Goal: Information Seeking & Learning: Check status

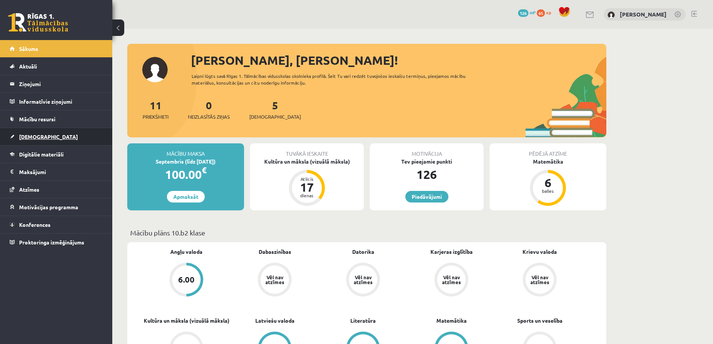
click at [34, 137] on span "[DEMOGRAPHIC_DATA]" at bounding box center [48, 136] width 59 height 7
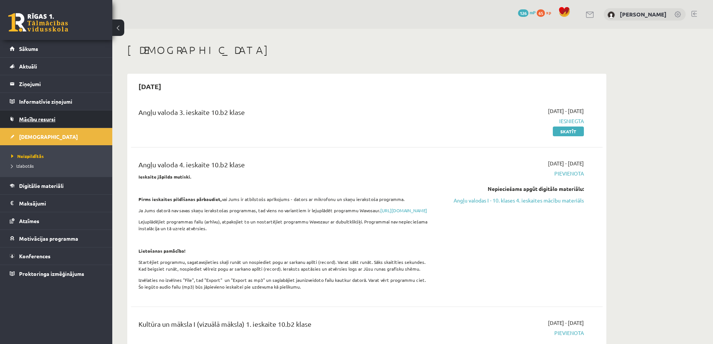
click at [34, 124] on link "Mācību resursi" at bounding box center [56, 118] width 93 height 17
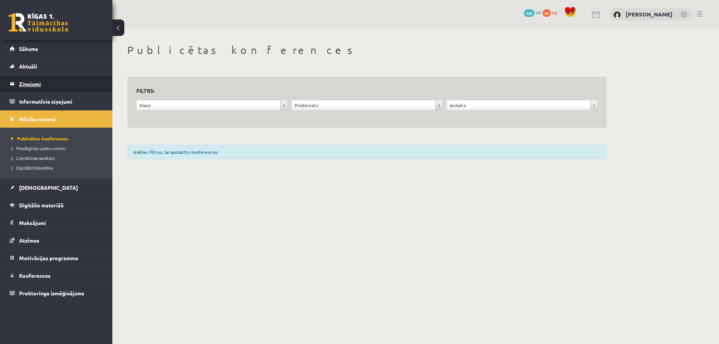
click at [31, 88] on legend "Ziņojumi 0" at bounding box center [61, 83] width 84 height 17
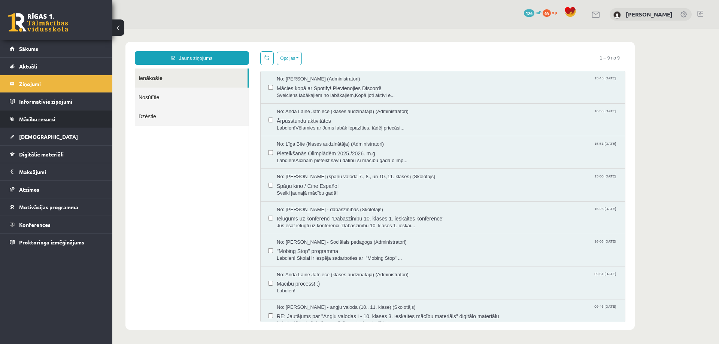
click at [34, 121] on span "Mācību resursi" at bounding box center [37, 119] width 36 height 7
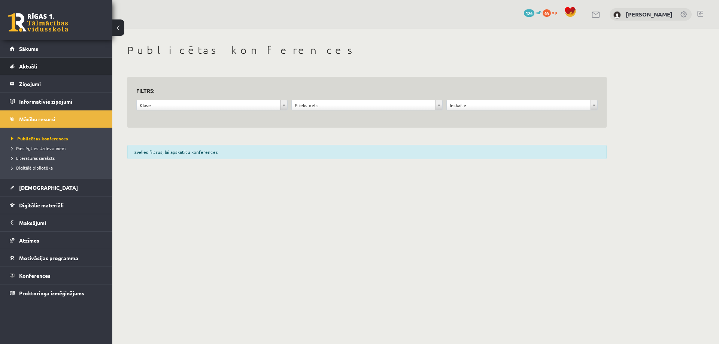
click at [34, 64] on span "Aktuāli" at bounding box center [28, 66] width 18 height 7
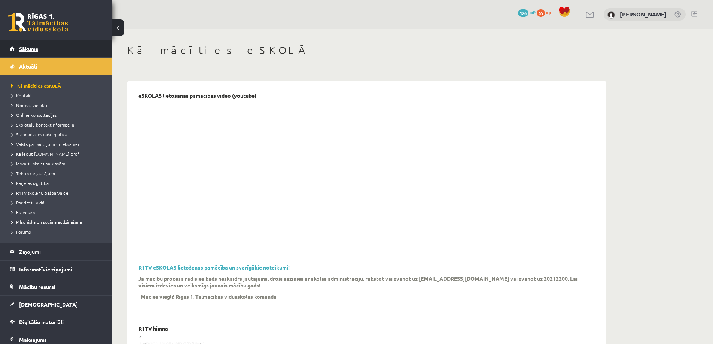
click at [30, 56] on link "Sākums" at bounding box center [56, 48] width 93 height 17
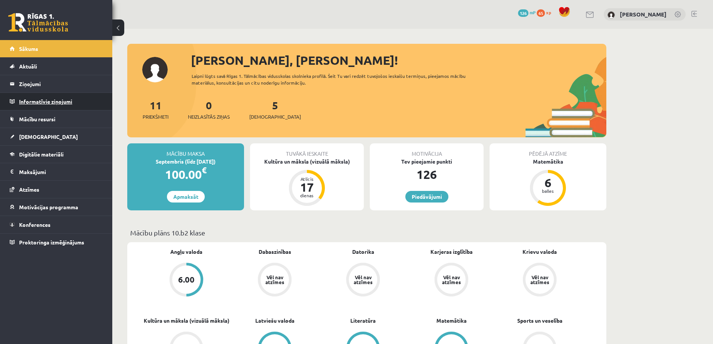
click at [26, 93] on legend "Informatīvie ziņojumi 0" at bounding box center [61, 101] width 84 height 17
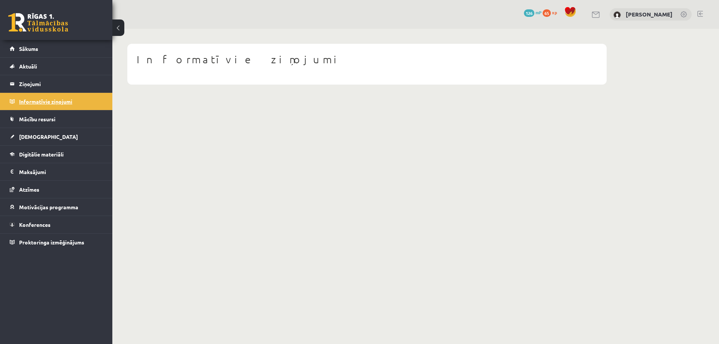
click at [27, 110] on legend "Informatīvie ziņojumi 0" at bounding box center [61, 101] width 84 height 17
click at [27, 121] on span "Mācību resursi" at bounding box center [37, 119] width 36 height 7
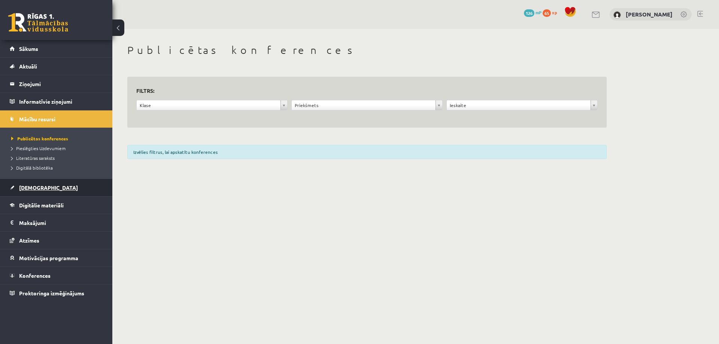
click at [34, 186] on span "[DEMOGRAPHIC_DATA]" at bounding box center [48, 187] width 59 height 7
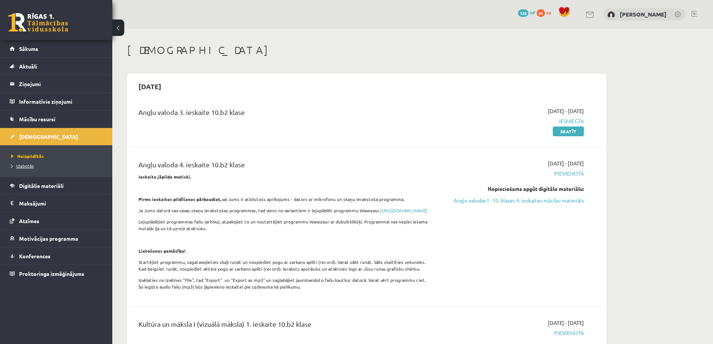
click at [25, 167] on span "Izlabotās" at bounding box center [22, 166] width 22 height 6
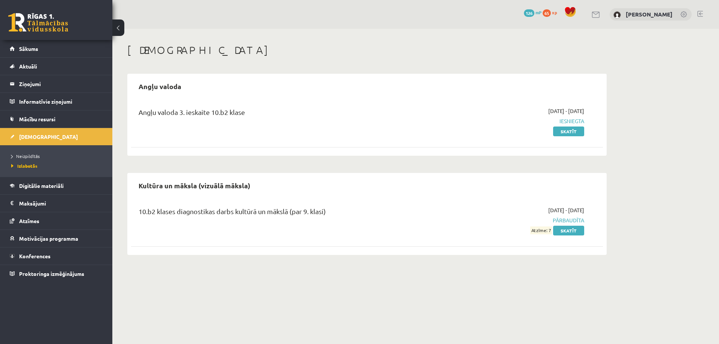
drag, startPoint x: 236, startPoint y: 118, endPoint x: 134, endPoint y: 125, distance: 101.3
click at [134, 125] on div "Angļu valoda 3. ieskaite 10.b2 klase" at bounding box center [285, 121] width 304 height 28
